Goal: Obtain resource: Obtain resource

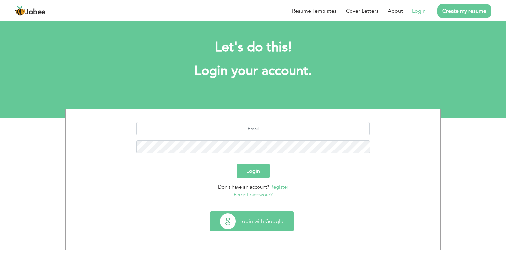
click at [254, 212] on button "Login with Google" at bounding box center [251, 221] width 83 height 19
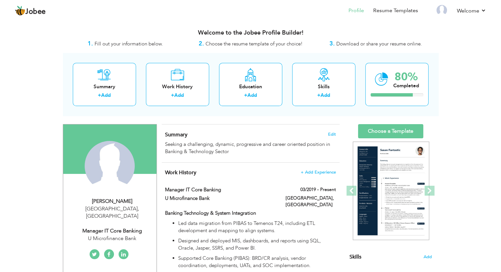
click at [367, 44] on span "Download or share your resume online." at bounding box center [379, 43] width 86 height 7
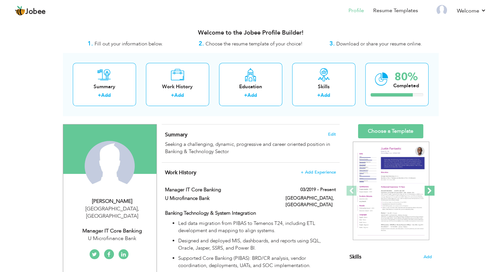
click at [426, 191] on span at bounding box center [429, 191] width 10 height 10
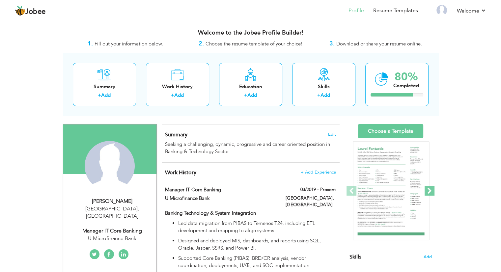
click at [426, 191] on span at bounding box center [429, 191] width 10 height 10
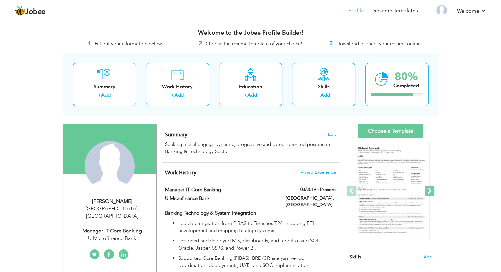
click at [426, 191] on span at bounding box center [429, 191] width 10 height 10
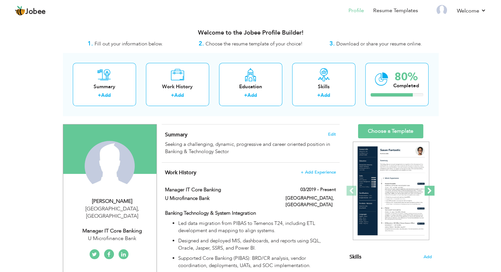
click at [426, 191] on span at bounding box center [429, 191] width 10 height 10
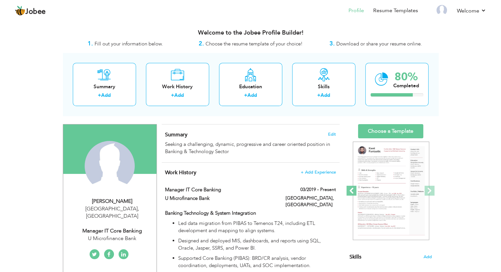
click at [352, 188] on span at bounding box center [351, 191] width 10 height 10
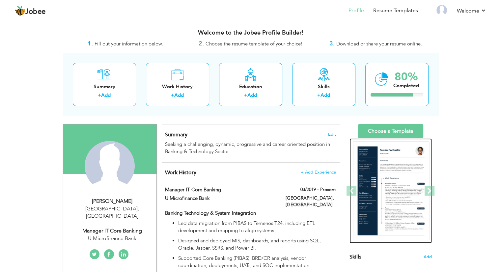
click at [381, 182] on img at bounding box center [391, 191] width 76 height 99
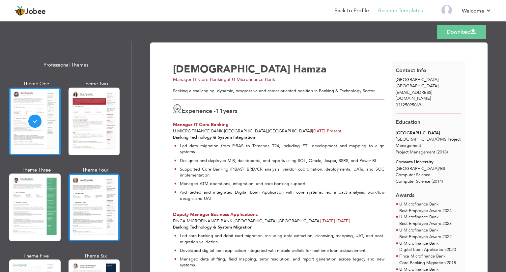
click at [81, 202] on div at bounding box center [93, 206] width 51 height 67
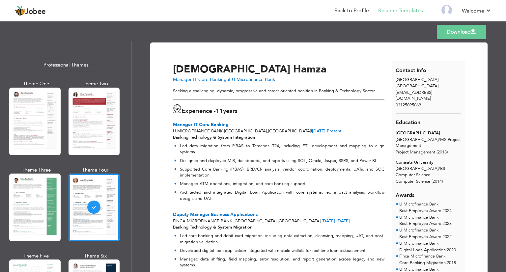
click at [466, 30] on link "Download" at bounding box center [460, 32] width 49 height 14
